Goal: Register for event/course

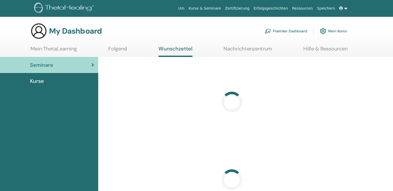
click at [34, 79] on span "Kurse" at bounding box center [37, 81] width 14 height 8
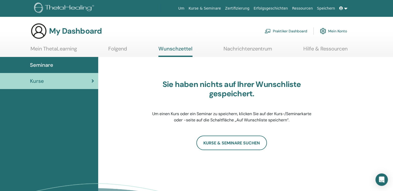
click at [39, 67] on span "Seminare" at bounding box center [41, 65] width 23 height 8
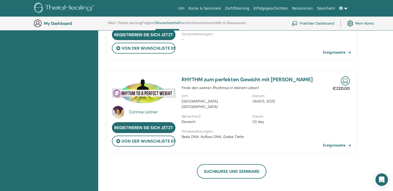
scroll to position [102, 0]
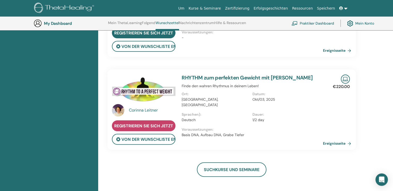
click at [169, 123] on span "Registrieren Sie sich jetzt" at bounding box center [143, 125] width 59 height 5
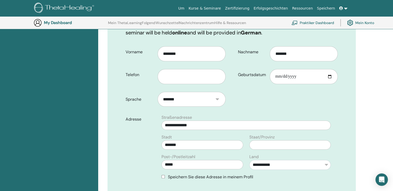
scroll to position [100, 0]
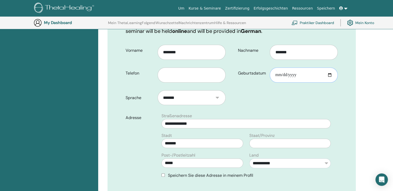
click at [309, 77] on input "Geburtsdatum" at bounding box center [304, 74] width 68 height 15
type input "**********"
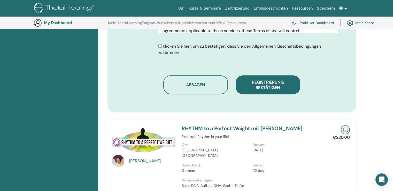
scroll to position [312, 0]
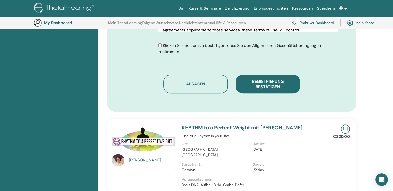
click at [197, 44] on span "Klicken Sie hier, um zu bestätigen, dass Sie den Allgemeinen Geschäftsbedingung…" at bounding box center [239, 49] width 163 height 12
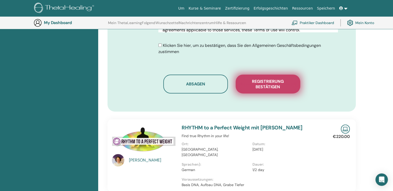
click at [269, 85] on span "Registrierung bestätigen" at bounding box center [268, 84] width 52 height 11
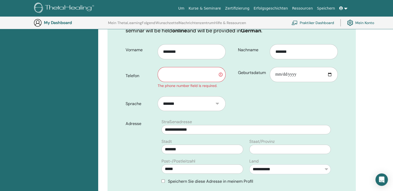
scroll to position [101, 0]
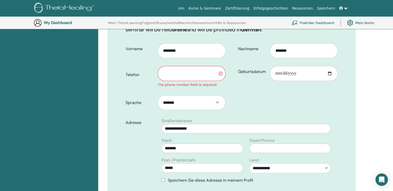
click at [196, 75] on input "text" at bounding box center [192, 73] width 68 height 15
type input "**********"
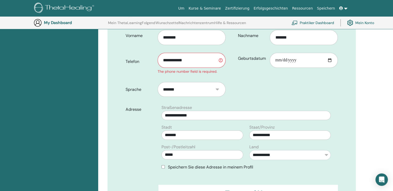
scroll to position [119, 0]
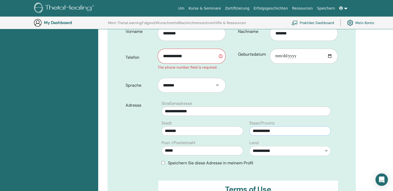
click at [288, 130] on input "**********" at bounding box center [289, 130] width 81 height 9
type input "*"
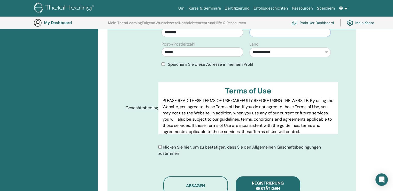
scroll to position [223, 0]
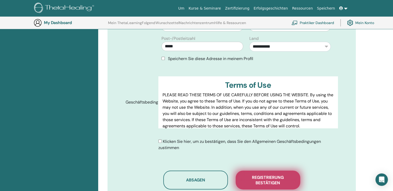
click at [279, 180] on span "Registrierung bestätigen" at bounding box center [268, 179] width 52 height 11
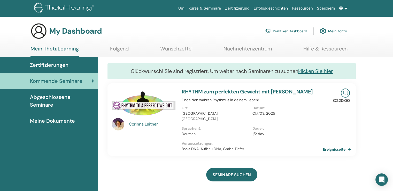
click at [179, 48] on link "Wunschzettel" at bounding box center [176, 50] width 32 height 10
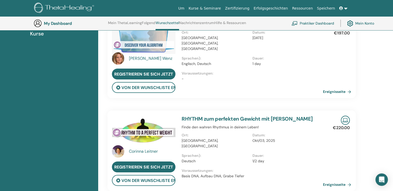
scroll to position [132, 0]
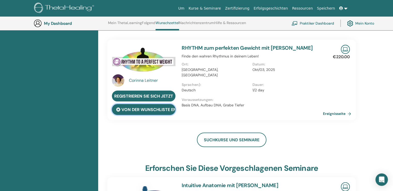
click at [154, 107] on button "von der Wunschliste entfernen" at bounding box center [144, 109] width 64 height 11
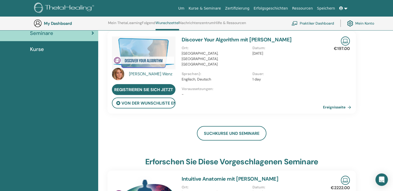
scroll to position [0, 0]
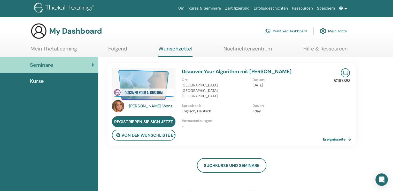
click at [212, 70] on link "Discover Your Algorithm mit [PERSON_NAME]" at bounding box center [237, 71] width 110 height 7
click at [198, 72] on link "Discover Your Algorithm mit [PERSON_NAME]" at bounding box center [237, 71] width 110 height 7
